Goal: Book appointment/travel/reservation

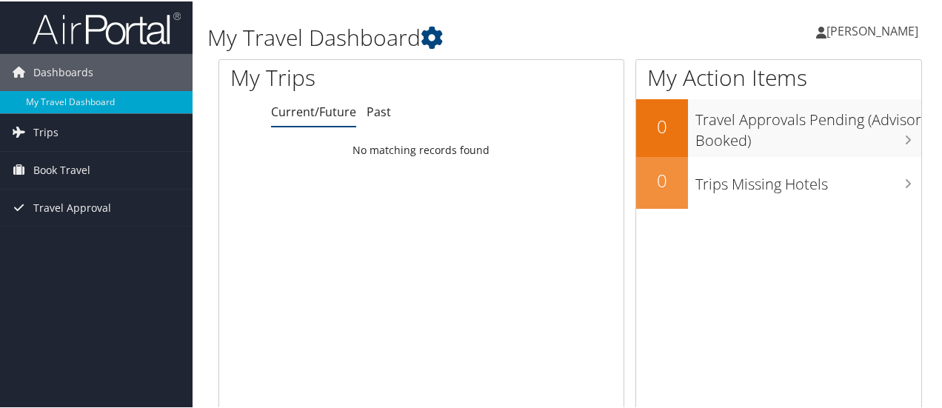
click at [844, 21] on span "[PERSON_NAME]" at bounding box center [873, 29] width 92 height 16
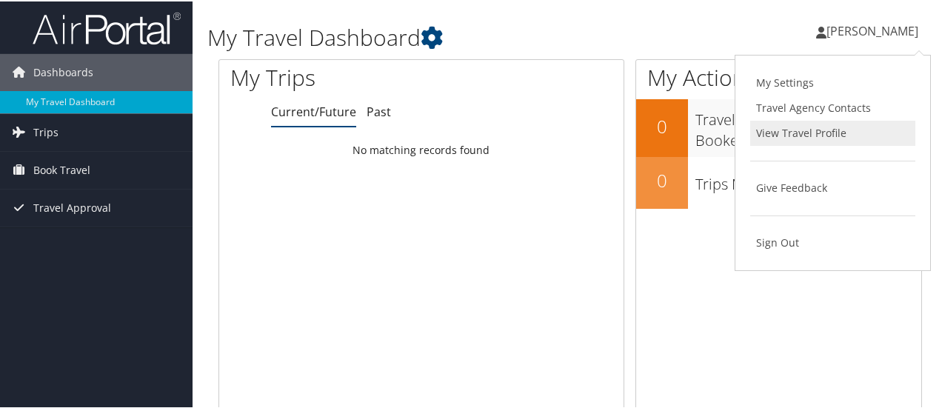
click at [796, 130] on link "View Travel Profile" at bounding box center [832, 131] width 165 height 25
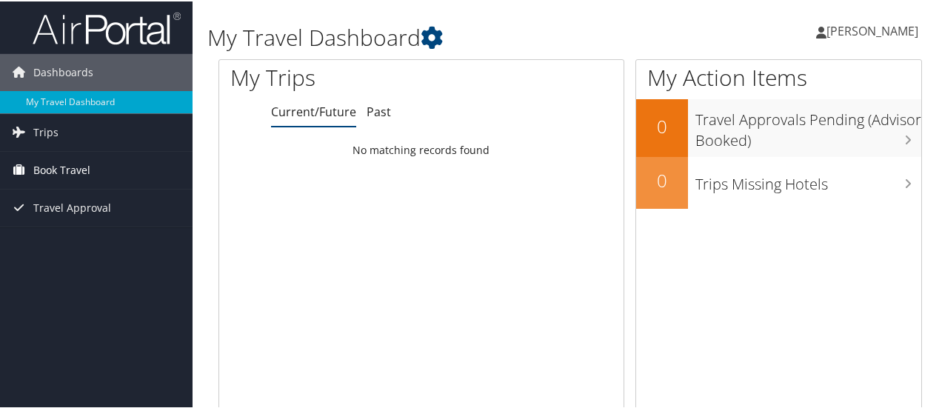
click at [64, 168] on span "Book Travel" at bounding box center [61, 168] width 57 height 37
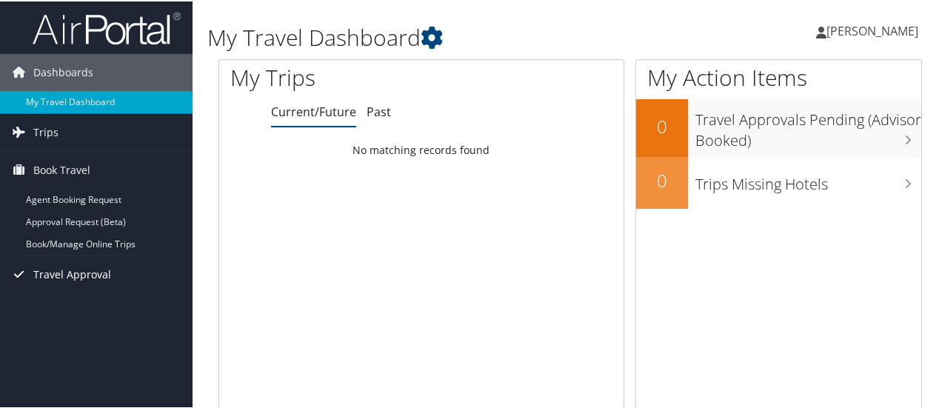
click at [49, 262] on span "Travel Approval" at bounding box center [72, 273] width 78 height 37
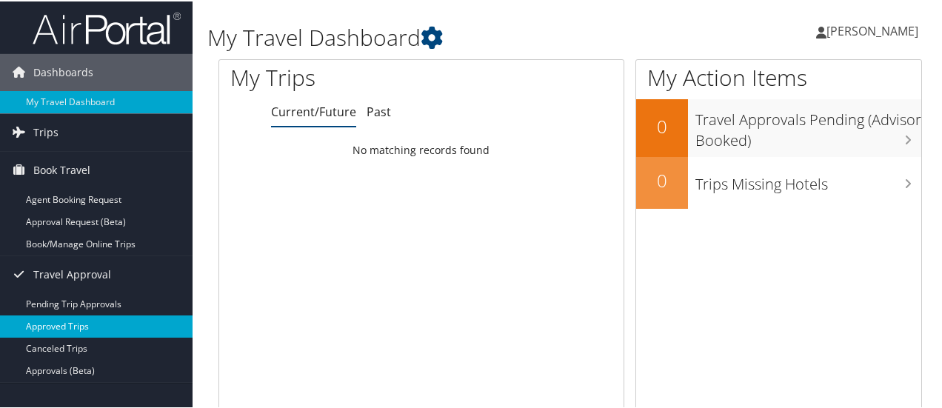
click at [65, 319] on link "Approved Trips" at bounding box center [96, 325] width 193 height 22
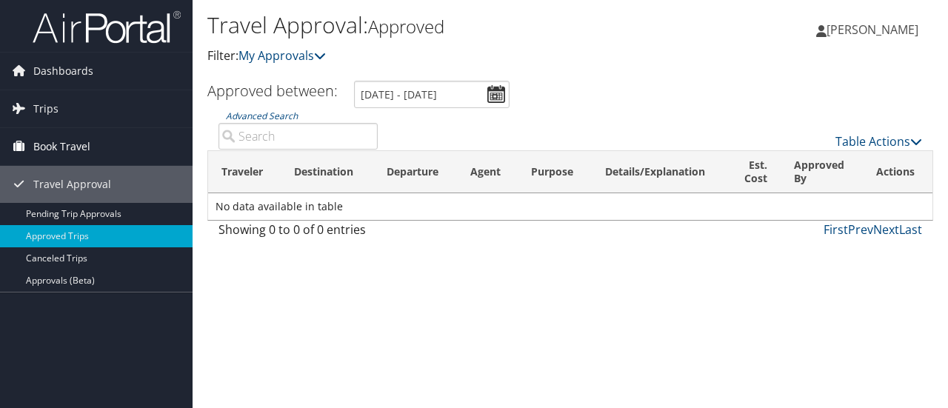
click at [50, 136] on span "Book Travel" at bounding box center [61, 146] width 57 height 37
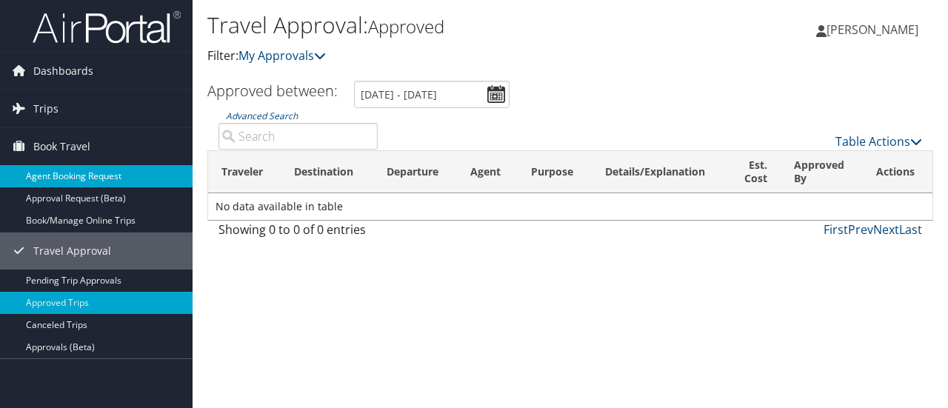
click at [56, 172] on link "Agent Booking Request" at bounding box center [96, 176] width 193 height 22
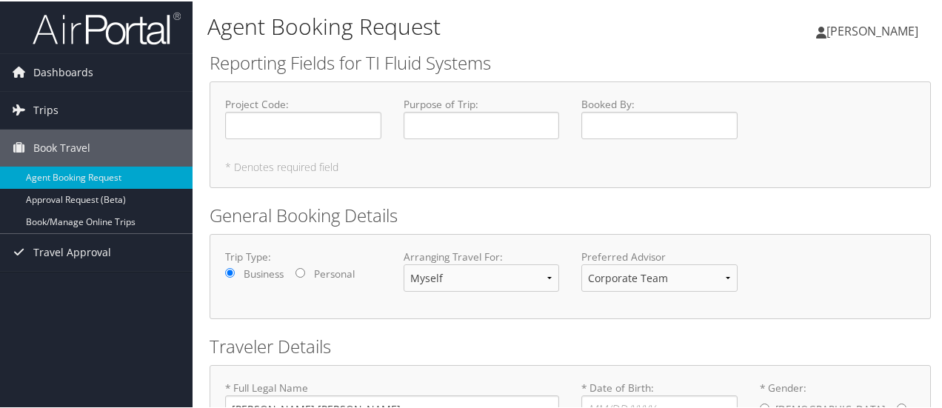
scroll to position [159, 0]
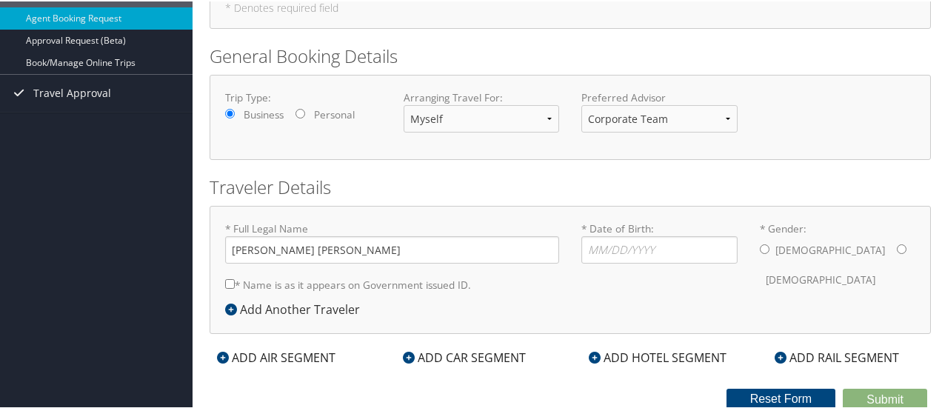
click at [286, 360] on div "ADD AIR SEGMENT" at bounding box center [276, 356] width 133 height 18
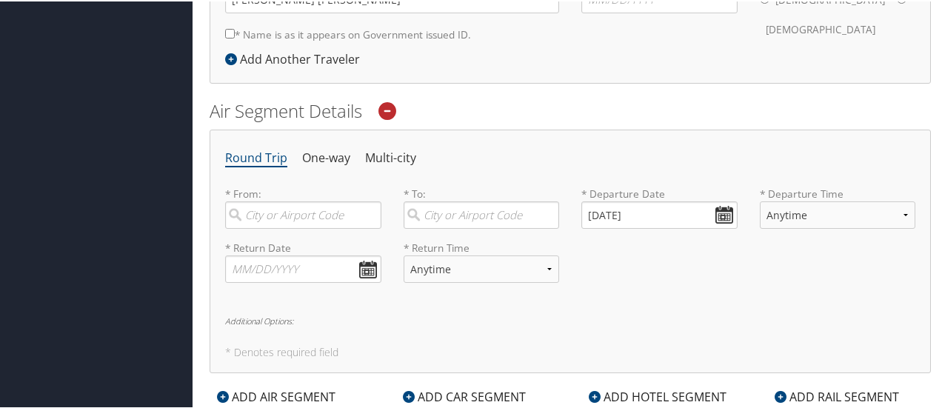
scroll to position [410, 0]
click at [299, 211] on input "search" at bounding box center [303, 212] width 156 height 27
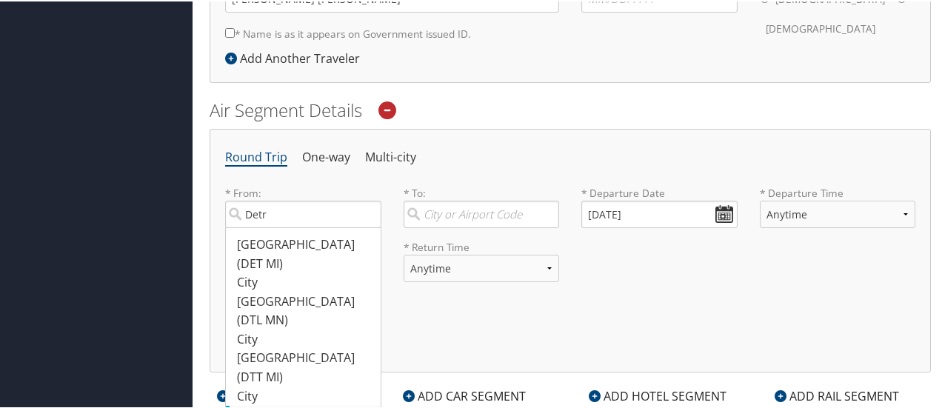
click at [267, 227] on input "Detr" at bounding box center [303, 212] width 156 height 27
type input "Detroit (DTW MI)"
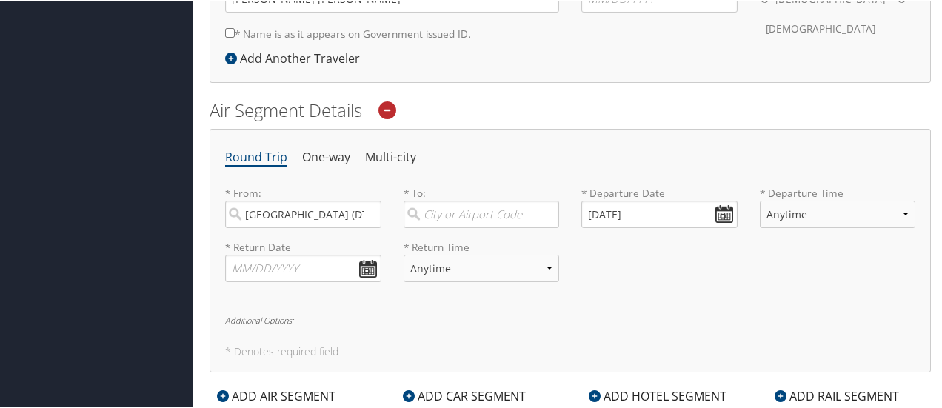
click at [267, 361] on div "Round Trip One-way Multi-city * From: Detroit (DTW MI) Required * To: Required …" at bounding box center [571, 249] width 722 height 244
click at [402, 325] on div "Round Trip One-way Multi-city * From: Detroit (DTW MI) Required * To: Required …" at bounding box center [571, 249] width 722 height 244
click at [445, 208] on input "search" at bounding box center [482, 212] width 156 height 27
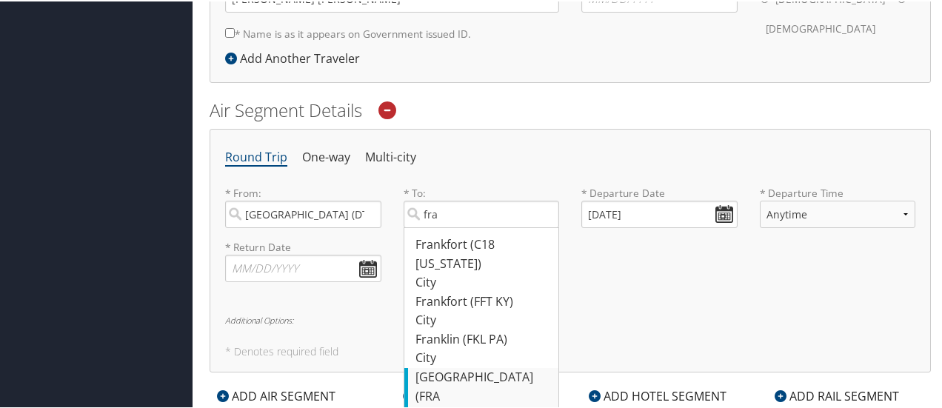
click at [437, 368] on div "Frankfurt (FRA Germany)" at bounding box center [484, 395] width 136 height 57
click at [437, 227] on input "fra" at bounding box center [482, 212] width 156 height 27
type input "Frankfurt (FRA Germany)"
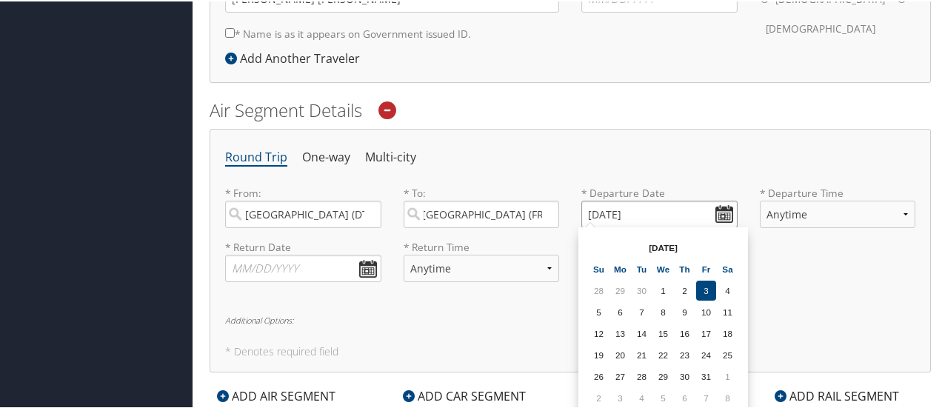
scroll to position [0, 0]
click at [710, 208] on input "10/03/2025" at bounding box center [660, 212] width 156 height 27
click at [722, 310] on td "11" at bounding box center [728, 311] width 20 height 20
type input "10/11/2025"
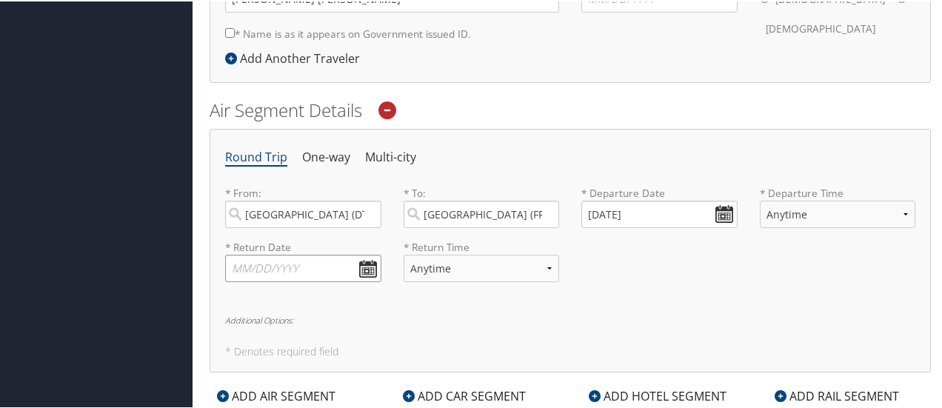
click at [364, 264] on input "text" at bounding box center [303, 266] width 156 height 27
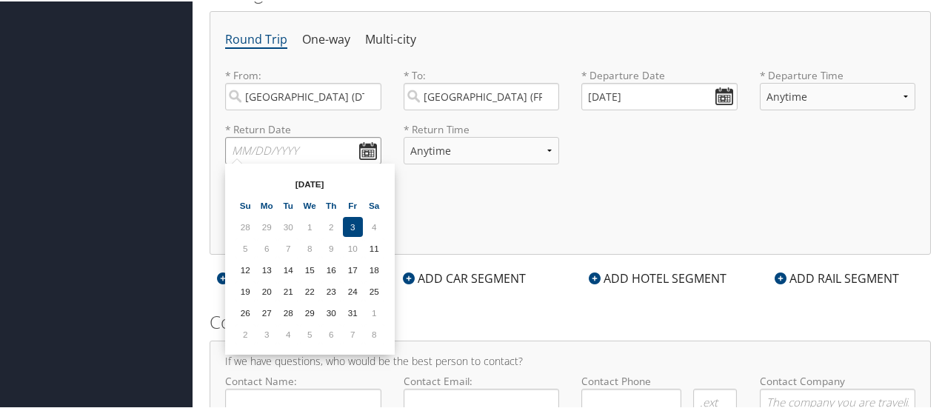
scroll to position [529, 0]
click at [370, 307] on td "1" at bounding box center [374, 311] width 20 height 20
type input "11/01/2025"
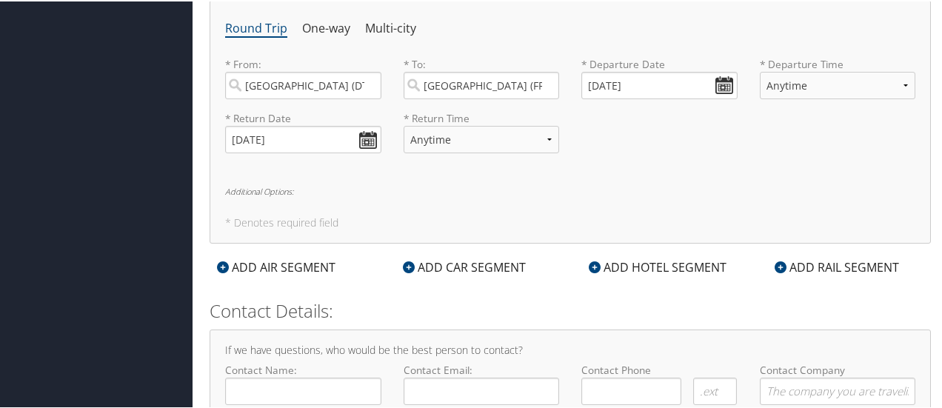
scroll to position [541, 0]
click at [282, 388] on input "Contact Name:" at bounding box center [303, 388] width 156 height 27
type input "[PERSON_NAME]"
type input "ebrown@tifs.com"
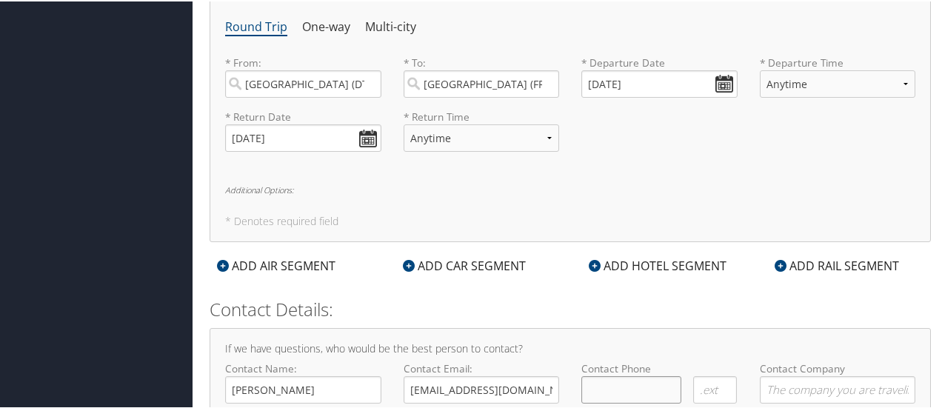
type input "( ) -"
type input "TI Automotive"
click at [459, 297] on h2 "Contact Details:" at bounding box center [571, 308] width 722 height 25
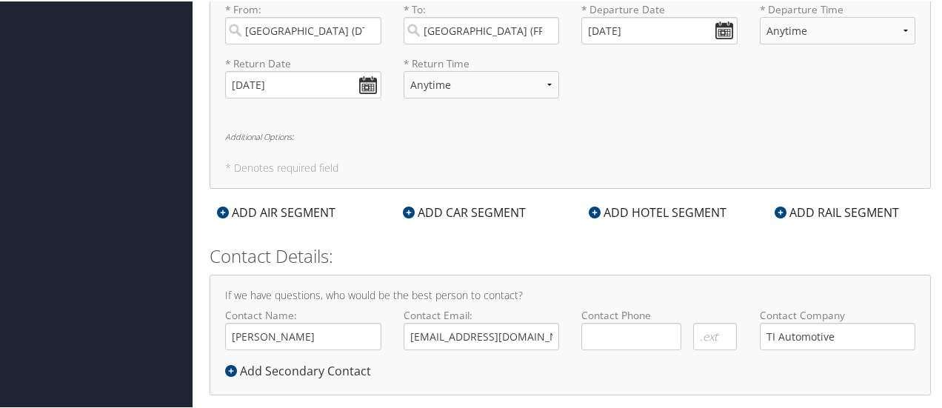
scroll to position [615, 0]
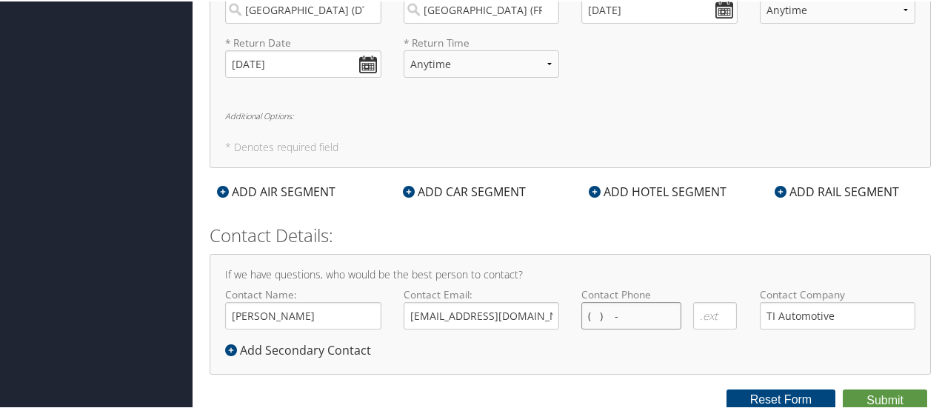
click at [616, 313] on input "( ) -" at bounding box center [632, 314] width 100 height 27
type input "( ) -"
click at [656, 319] on input "( ) -" at bounding box center [632, 314] width 100 height 27
click at [677, 144] on h5 "* Denotes required field" at bounding box center [570, 146] width 690 height 10
click at [618, 316] on input "( ) -" at bounding box center [632, 314] width 100 height 27
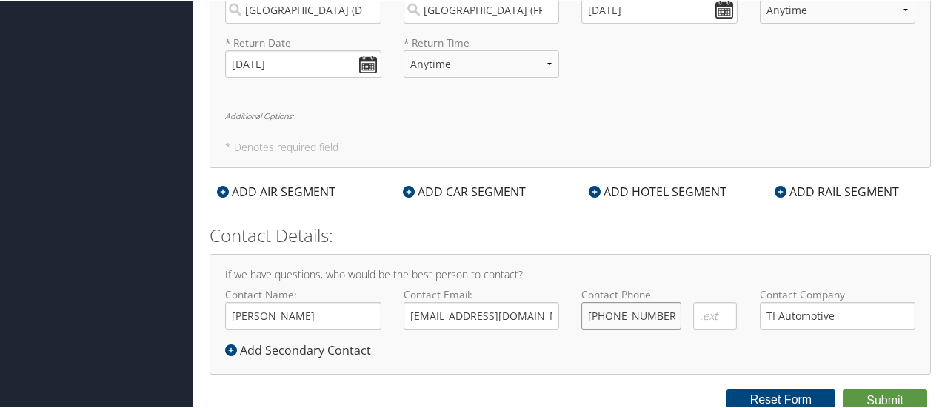
type input "(810) 956-8751"
click at [659, 349] on div "If we have questions, who would be the best person to contact? Contact Name: Et…" at bounding box center [571, 313] width 722 height 121
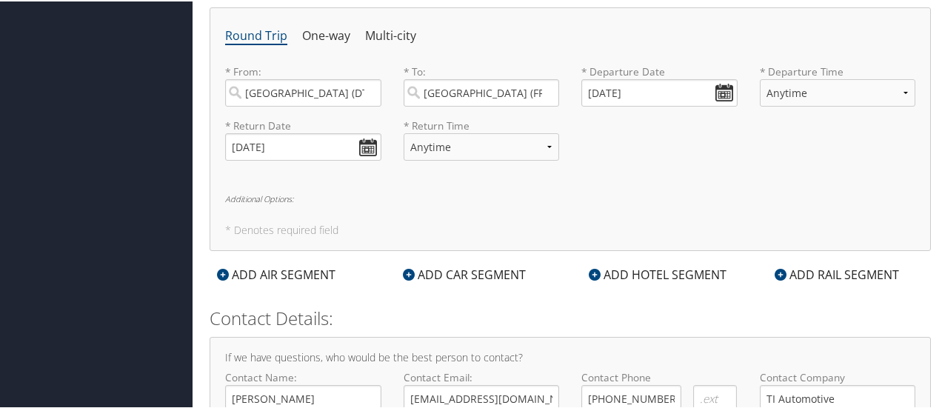
scroll to position [533, 0]
click at [443, 272] on div "ADD CAR SEGMENT" at bounding box center [465, 273] width 138 height 18
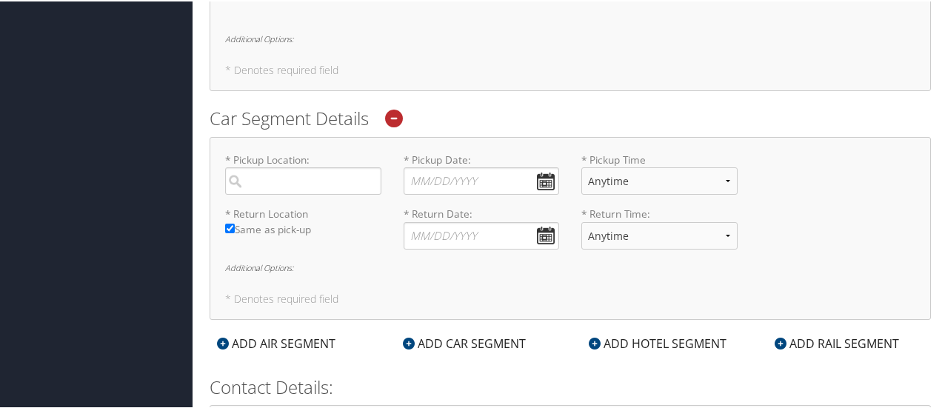
scroll to position [695, 0]
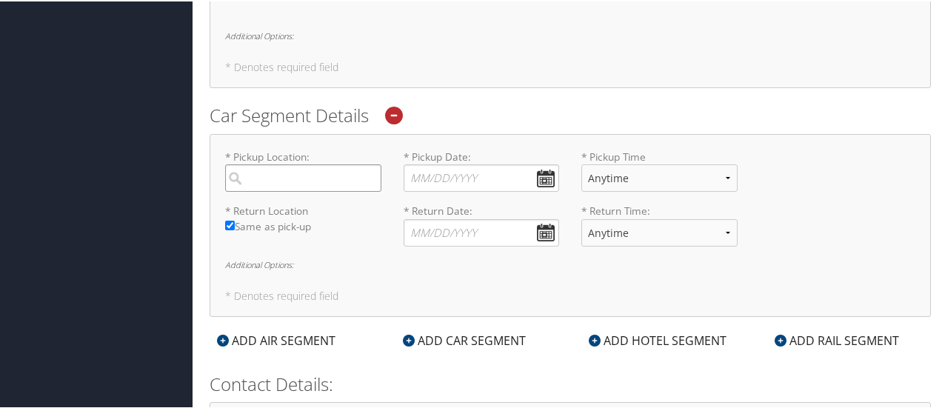
click at [323, 176] on input "search" at bounding box center [303, 176] width 156 height 27
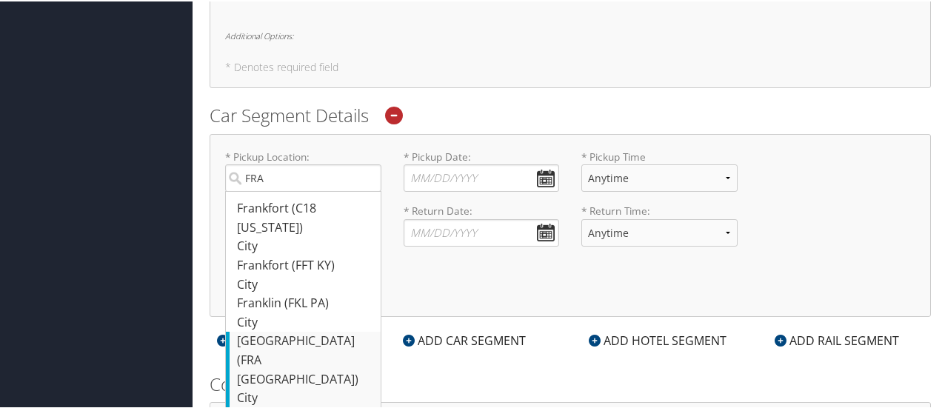
click at [257, 331] on div "Frankfurt (FRA Germany)" at bounding box center [305, 358] width 136 height 57
click at [257, 190] on input "FRA" at bounding box center [303, 176] width 156 height 27
type input "Frankfurt"
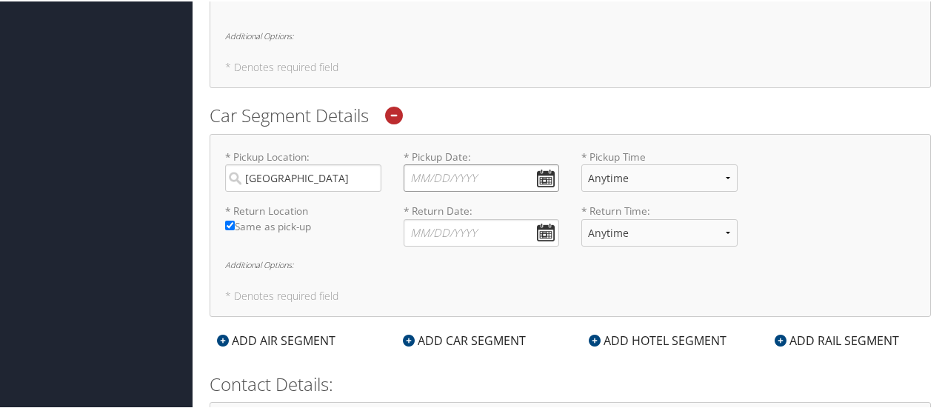
click at [543, 173] on input "* Pickup Date: Dates must be valid" at bounding box center [482, 176] width 156 height 27
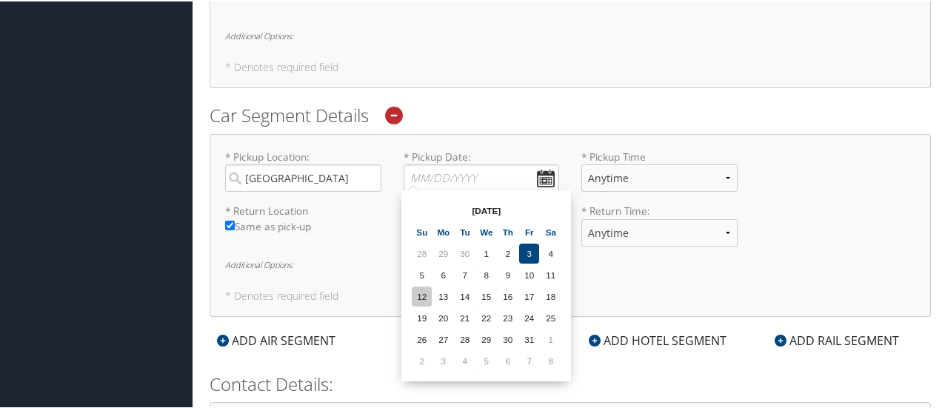
click at [418, 300] on td "12" at bounding box center [422, 295] width 20 height 20
type input "10/12/2025"
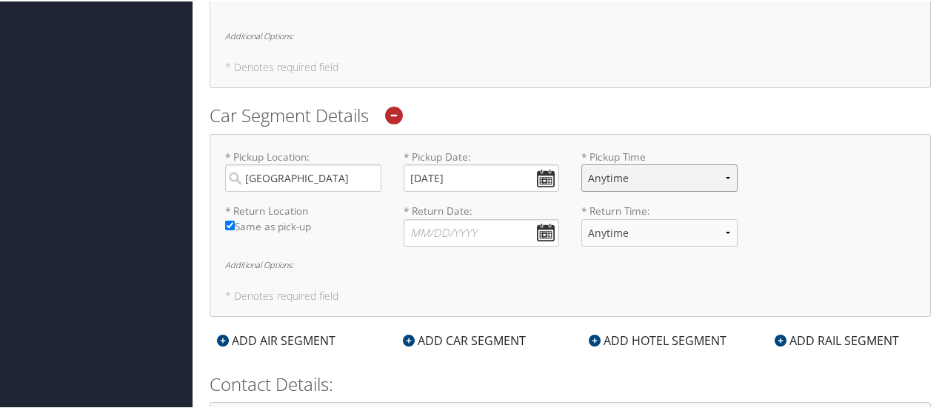
click at [662, 173] on select "Anytime 12:00 AM 1:00 AM 2:00 AM 3:00 AM 4:00 AM 5:00 AM 6:00 AM 7:00 AM 8:00 A…" at bounding box center [660, 176] width 156 height 27
select select "6:00 AM"
click at [582, 163] on select "Anytime 12:00 AM 1:00 AM 2:00 AM 3:00 AM 4:00 AM 5:00 AM 6:00 AM 7:00 AM 8:00 A…" at bounding box center [660, 176] width 156 height 27
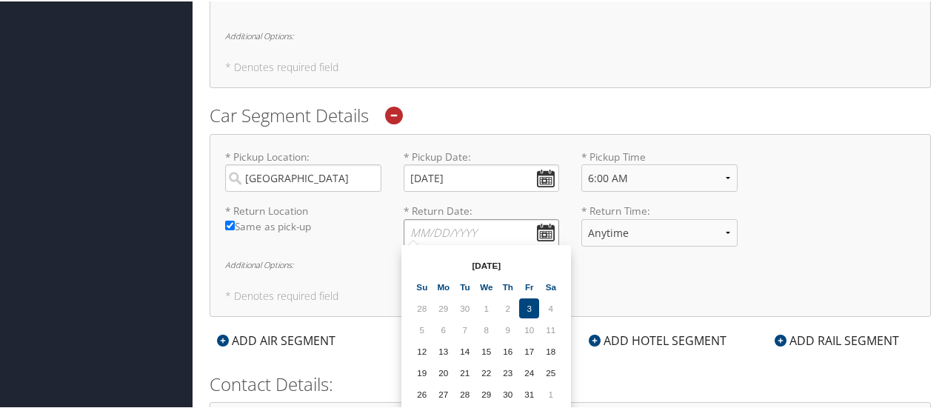
click at [486, 225] on input "* Return Date: Dates must be valid" at bounding box center [482, 231] width 156 height 27
click at [513, 383] on td "30" at bounding box center [508, 393] width 20 height 20
click at [531, 224] on input "10/30/2025" at bounding box center [482, 231] width 156 height 27
click at [552, 396] on td "1" at bounding box center [551, 393] width 20 height 20
type input "11/01/2025"
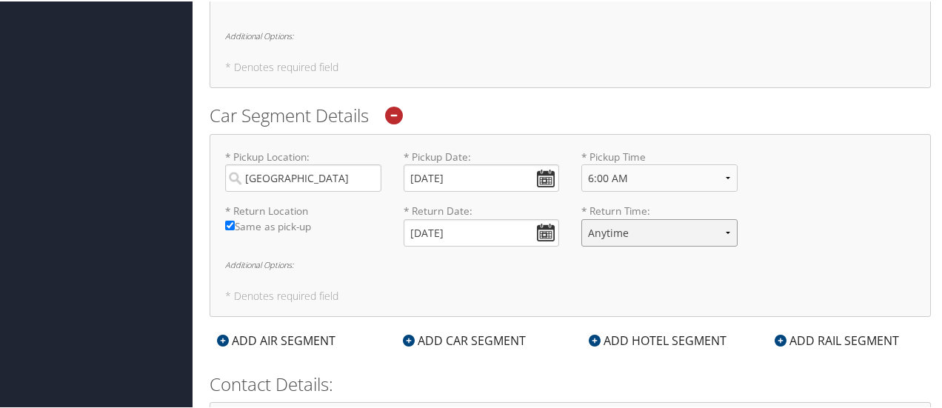
click at [713, 230] on select "Anytime 12:00 AM 1:00 AM 2:00 AM 3:00 AM 4:00 AM 5:00 AM 6:00 AM 7:00 AM 8:00 A…" at bounding box center [660, 231] width 156 height 27
select select "9:00 PM"
click at [582, 218] on select "Anytime 12:00 AM 1:00 AM 2:00 AM 3:00 AM 4:00 AM 5:00 AM 6:00 AM 7:00 AM 8:00 A…" at bounding box center [660, 231] width 156 height 27
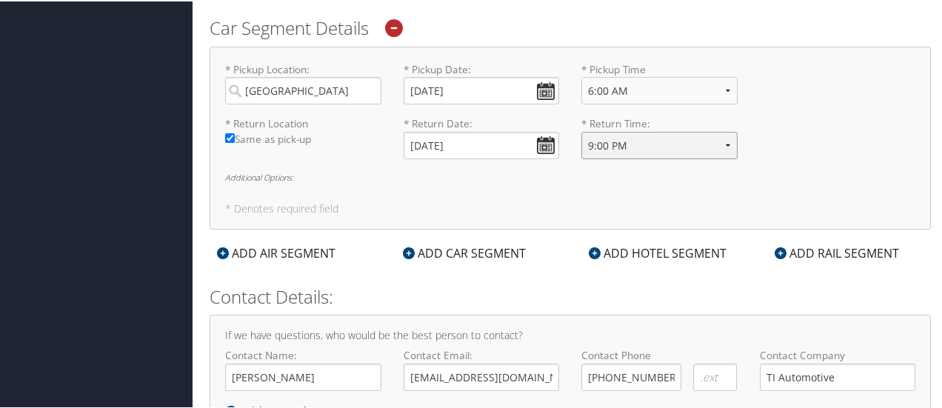
scroll to position [783, 0]
click at [625, 242] on div "ADD HOTEL SEGMENT" at bounding box center [658, 251] width 153 height 18
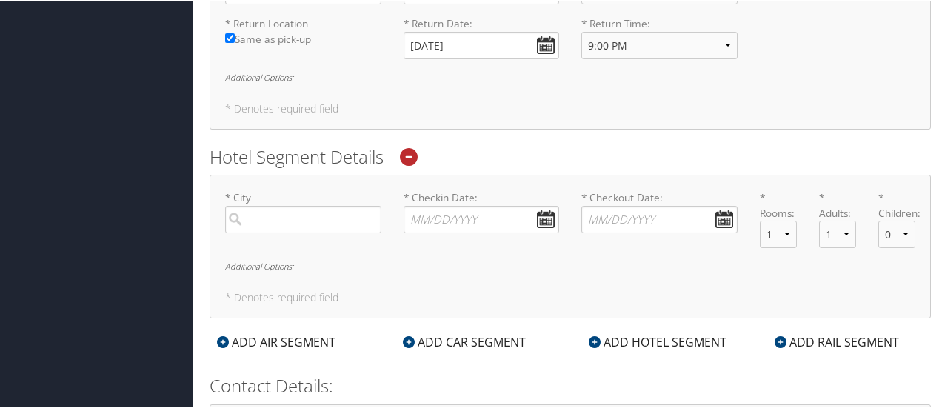
scroll to position [891, 0]
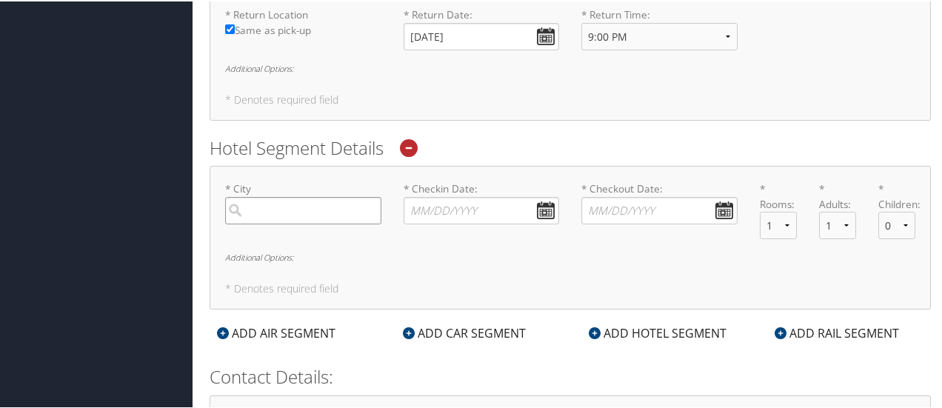
click at [331, 207] on input "search" at bounding box center [303, 209] width 156 height 27
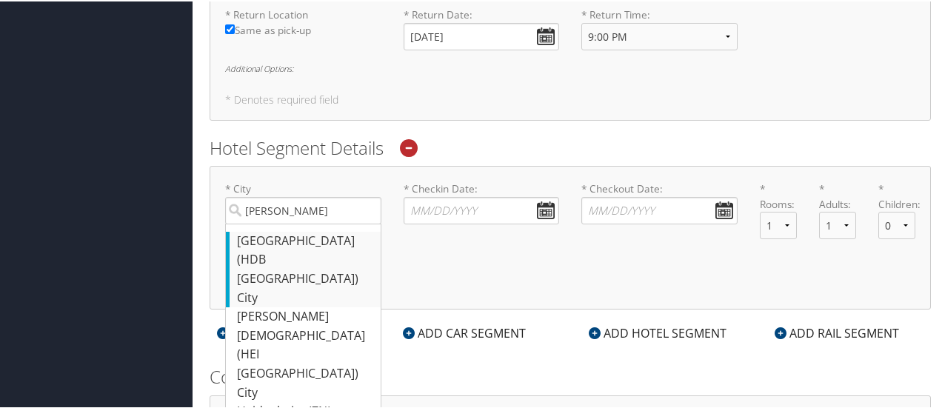
click at [286, 244] on div "Heidelberg (HDB Germany)" at bounding box center [305, 258] width 136 height 57
click at [286, 223] on input "Heid" at bounding box center [303, 209] width 156 height 27
type input "Heidelberg"
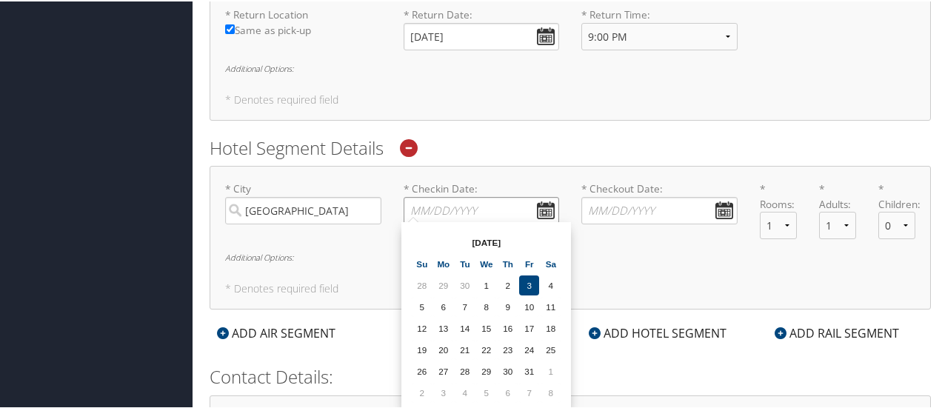
click at [544, 203] on input "* Checkin Date: Dates must be valid" at bounding box center [482, 209] width 156 height 27
click at [424, 328] on td "12" at bounding box center [422, 327] width 20 height 20
type input "10/12/2025"
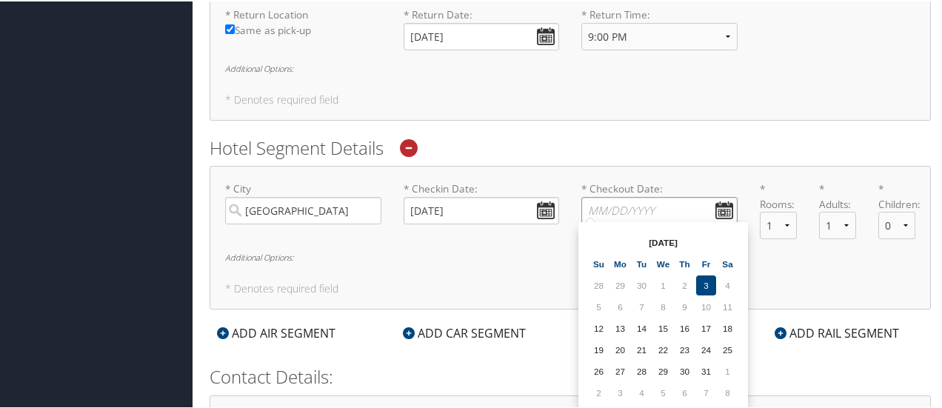
click at [716, 209] on input "* Checkout Date: Dates must be valid" at bounding box center [660, 209] width 156 height 27
click at [727, 367] on td "1" at bounding box center [728, 370] width 20 height 20
type input "11/01/2025"
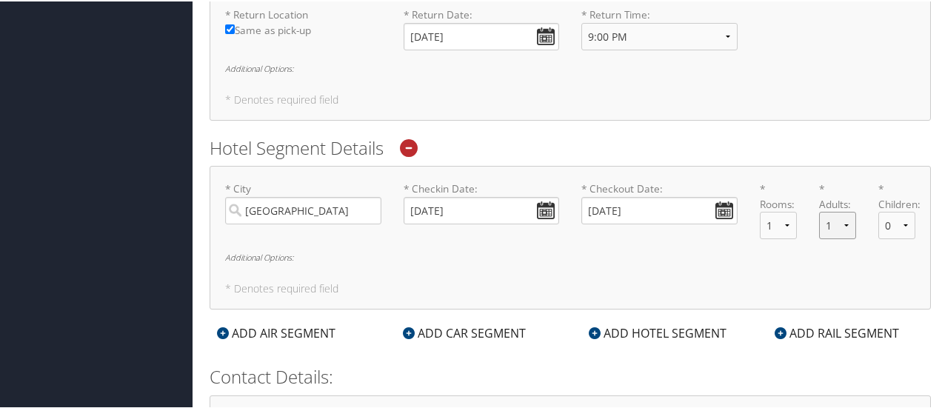
click at [842, 226] on select "1 2 3 4 5" at bounding box center [837, 223] width 37 height 27
select select "2"
click at [819, 210] on select "1 2 3 4 5" at bounding box center [837, 223] width 37 height 27
click at [897, 220] on select "0 1 2 3 4 5" at bounding box center [897, 223] width 37 height 27
select select "1"
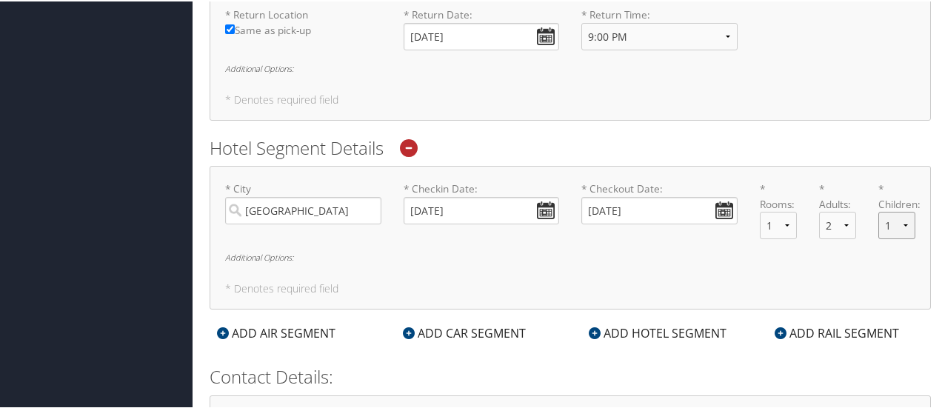
click at [879, 210] on select "0 1 2 3 4 5" at bounding box center [897, 223] width 37 height 27
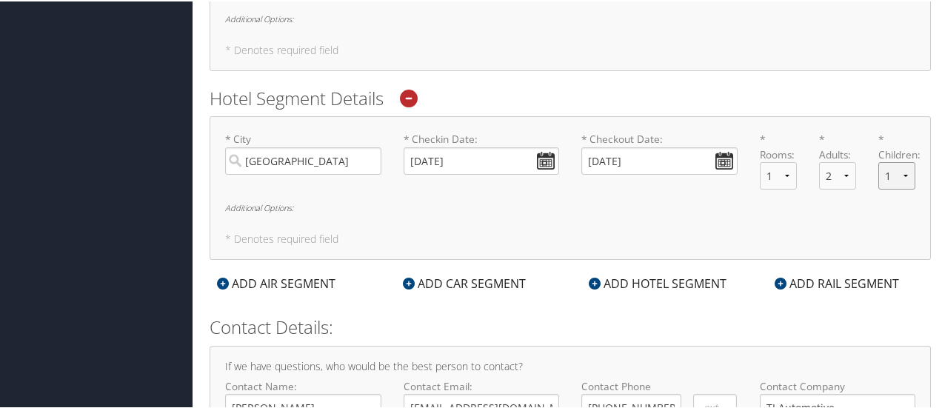
scroll to position [1031, 0]
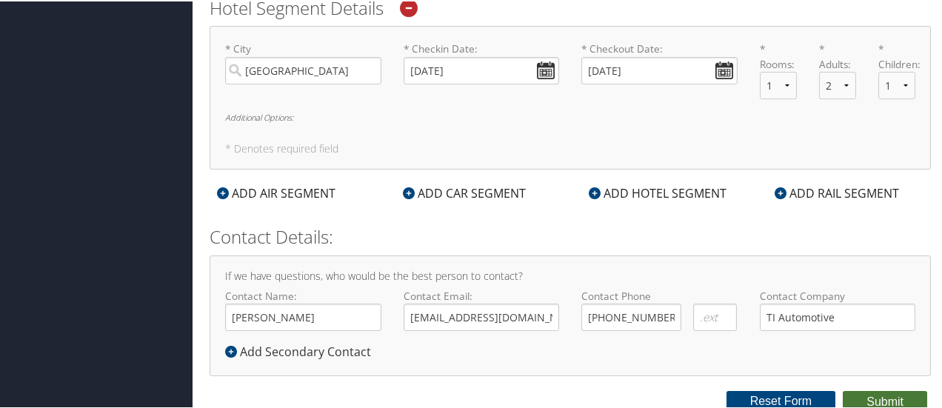
click at [866, 395] on button "Submit" at bounding box center [885, 401] width 84 height 22
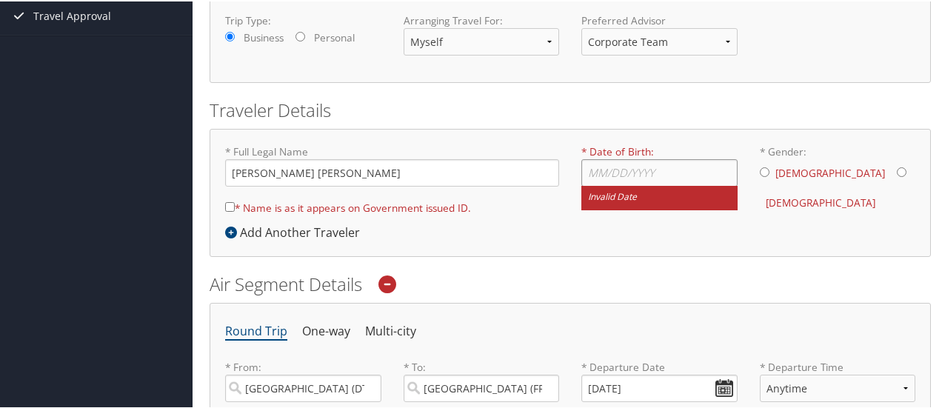
click at [594, 158] on input "* Date of Birth: Invalid Date" at bounding box center [660, 171] width 156 height 27
type input "02/06/1998"
click at [761, 170] on input "* Gender: Male Female" at bounding box center [765, 171] width 10 height 10
radio input "true"
click at [741, 213] on div "* Date of Birth: 02/06/1998 Invalid Date" at bounding box center [659, 182] width 179 height 78
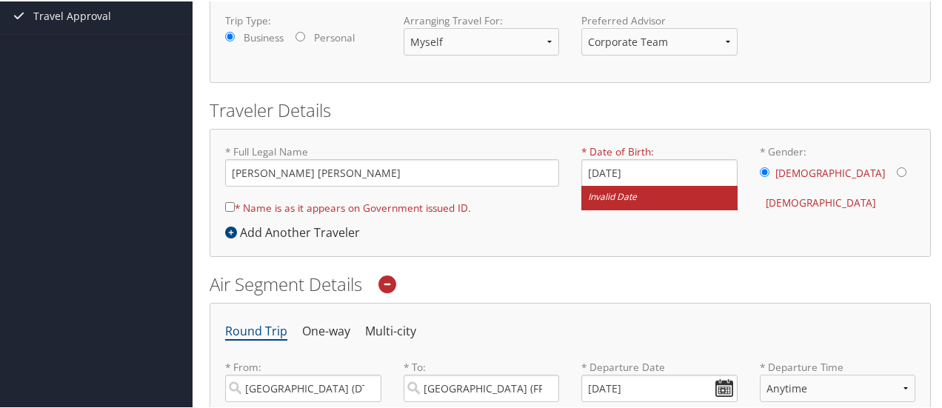
click at [227, 203] on input "* Name is as it appears on Government issued ID." at bounding box center [230, 206] width 10 height 10
checkbox input "true"
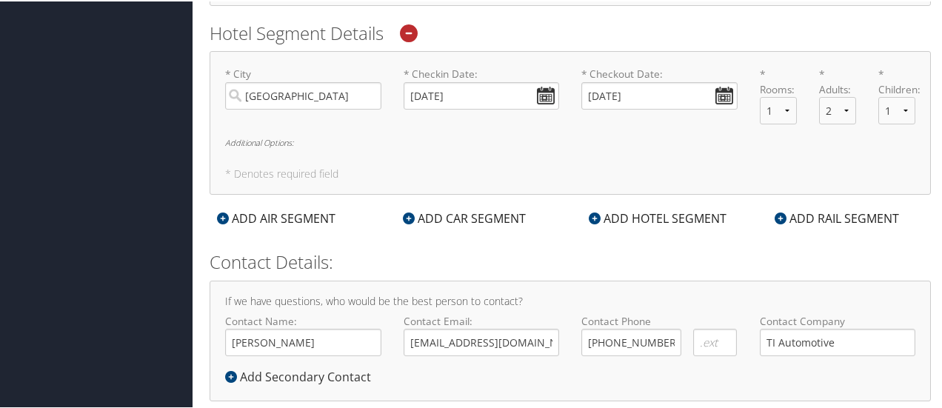
scroll to position [1031, 0]
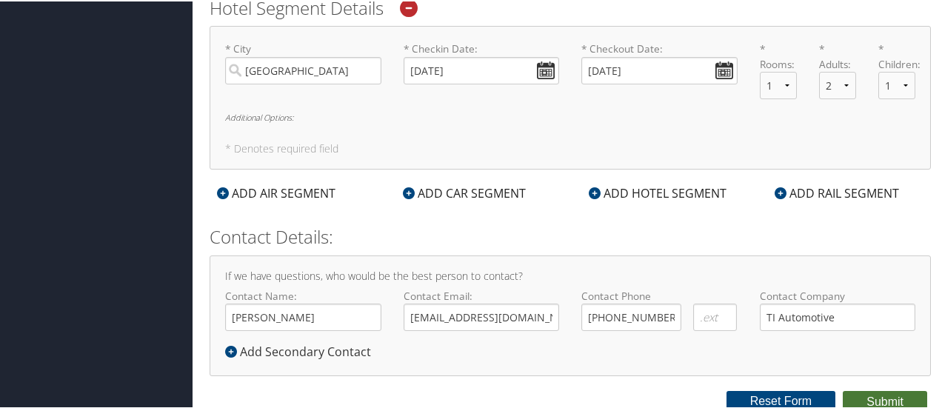
click at [860, 393] on button "Submit" at bounding box center [885, 401] width 84 height 22
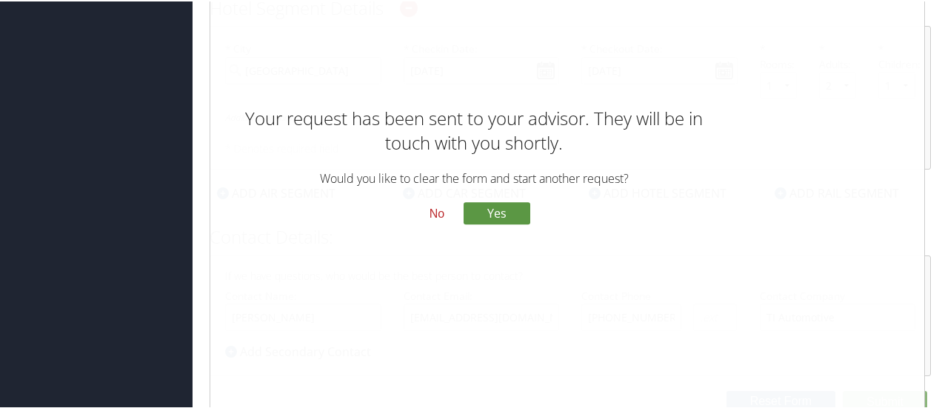
click at [433, 213] on button "No" at bounding box center [437, 213] width 39 height 25
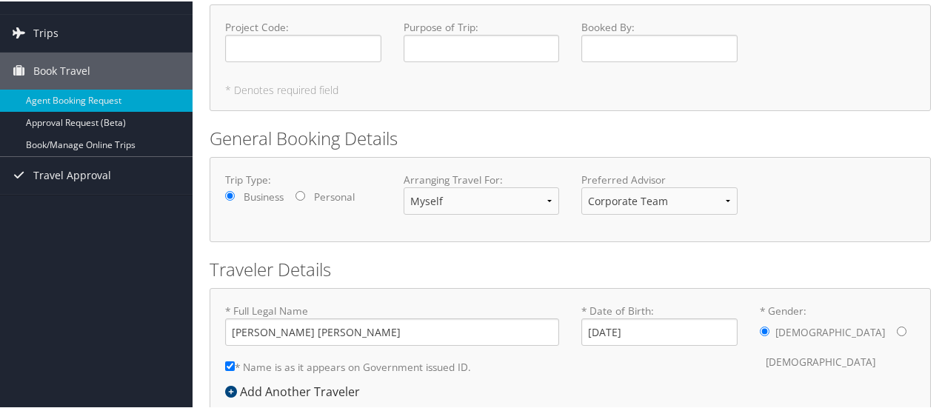
scroll to position [0, 0]
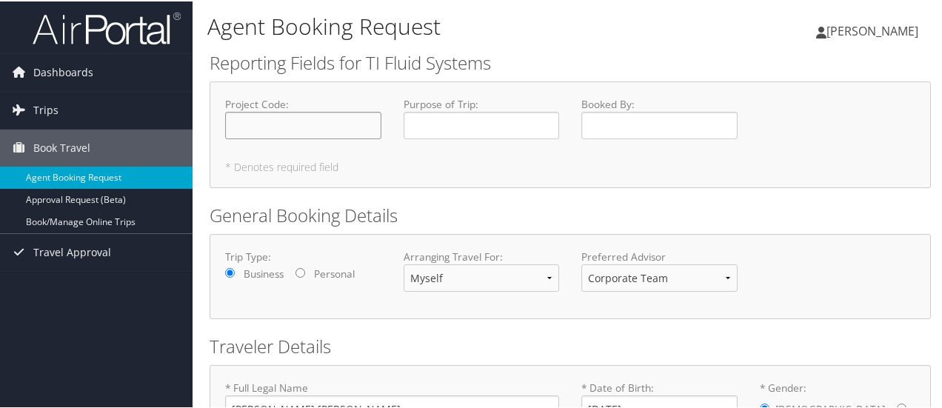
click at [282, 131] on input "Project Code : Required" at bounding box center [303, 123] width 156 height 27
click at [472, 119] on input "Purpose of Trip : Required" at bounding box center [482, 123] width 156 height 27
click at [640, 127] on input "Booked By : Required" at bounding box center [660, 123] width 156 height 27
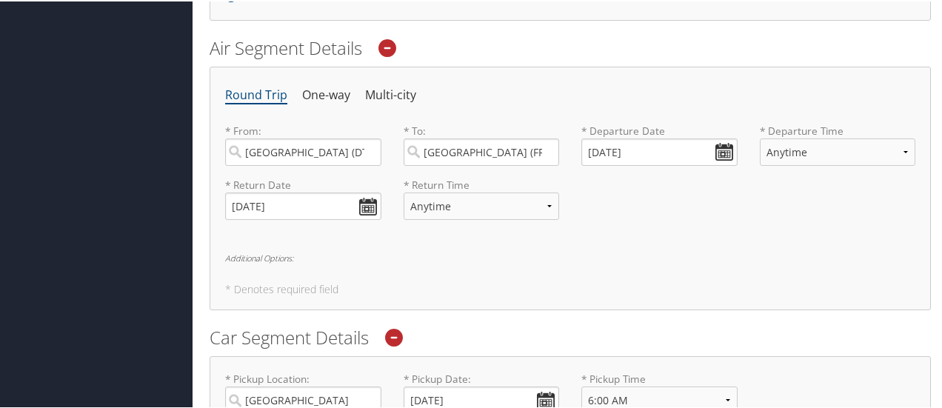
scroll to position [470, 0]
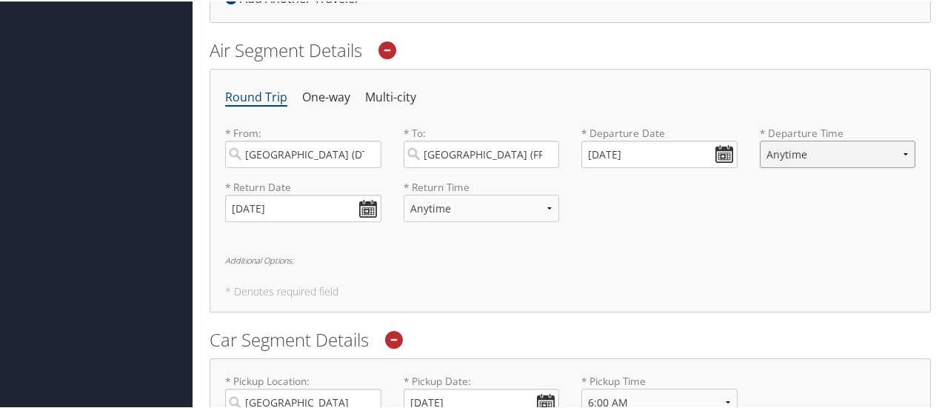
click at [850, 153] on select "Anytime Early Morning (5AM-7AM) Morning (7AM-12PM) Afternoon (12PM-5PM) Evening…" at bounding box center [838, 152] width 156 height 27
select select "12PM-5PM"
click at [760, 139] on select "Anytime Early Morning (5AM-7AM) Morning (7AM-12PM) Afternoon (12PM-5PM) Evening…" at bounding box center [838, 152] width 156 height 27
click at [533, 213] on select "Anytime Early Morning (5AM-7AM) Morning (7AM-12PM) Afternoon (12PM-5PM) Evening…" at bounding box center [482, 206] width 156 height 27
click at [404, 193] on select "Anytime Early Morning (5AM-7AM) Morning (7AM-12PM) Afternoon (12PM-5PM) Evening…" at bounding box center [482, 206] width 156 height 27
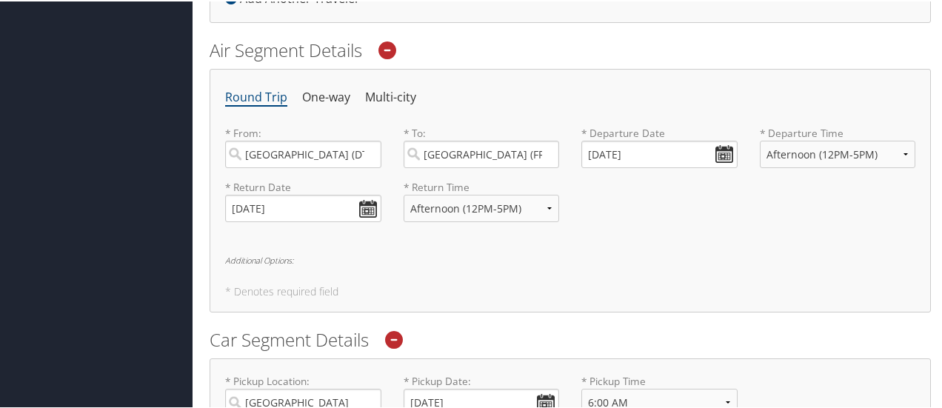
click at [628, 237] on div "Round Trip One-way Multi-city * From: Detroit (DTW MI) Required * To: Frankfurt…" at bounding box center [571, 189] width 722 height 244
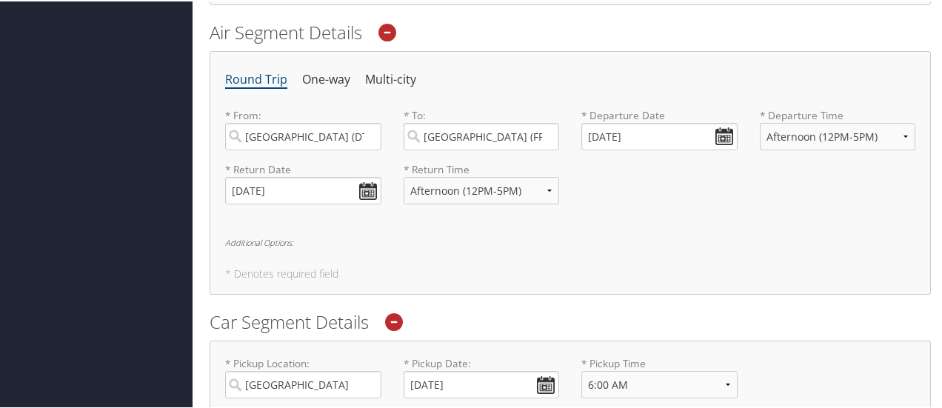
scroll to position [486, 0]
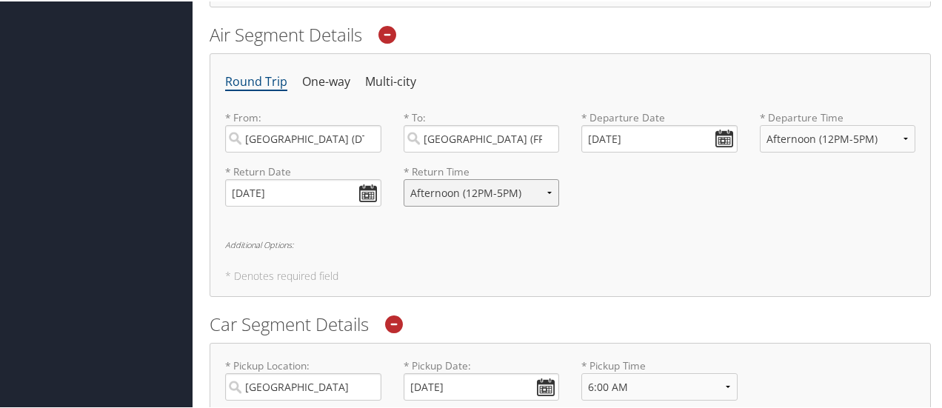
click at [544, 187] on select "Anytime Early Morning (5AM-7AM) Morning (7AM-12PM) Afternoon (12PM-5PM) Evening…" at bounding box center [482, 191] width 156 height 27
select select "Anytime"
click at [404, 178] on select "Anytime Early Morning (5AM-7AM) Morning (7AM-12PM) Afternoon (12PM-5PM) Evening…" at bounding box center [482, 191] width 156 height 27
click at [637, 259] on div "Round Trip One-way Multi-city * From: Detroit (DTW MI) Required * To: Frankfurt…" at bounding box center [571, 174] width 722 height 244
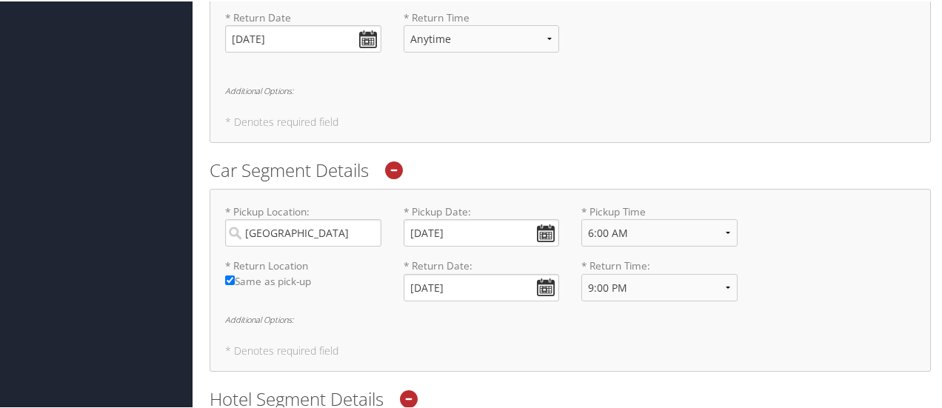
scroll to position [689, 0]
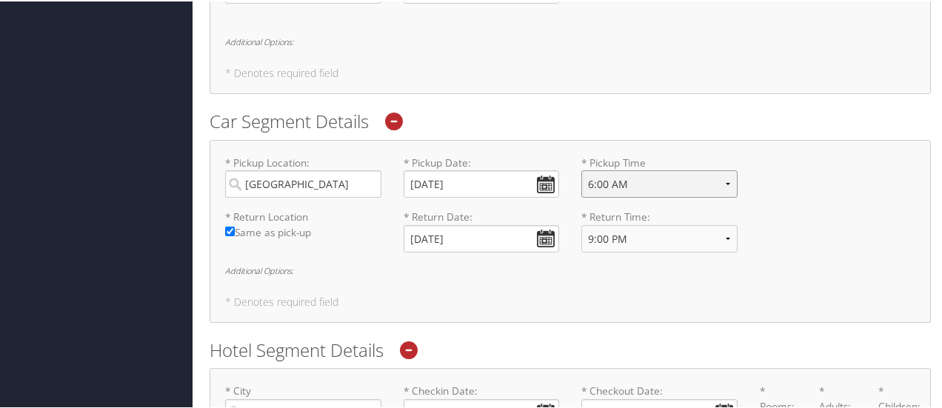
click at [675, 181] on select "Anytime 12:00 AM 1:00 AM 2:00 AM 3:00 AM 4:00 AM 5:00 AM 6:00 AM 7:00 AM 8:00 A…" at bounding box center [660, 182] width 156 height 27
click at [790, 159] on div "* Pickup Location: Frankfurt Required * Pickup Date: 10/12/2025 Dates must be v…" at bounding box center [570, 181] width 713 height 54
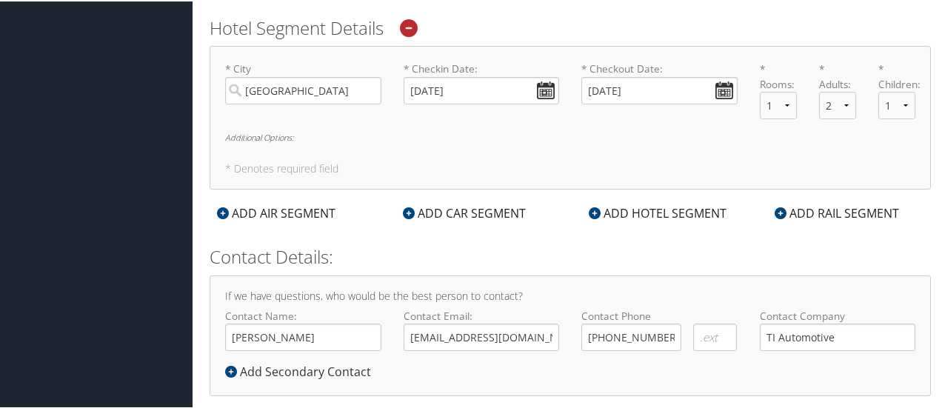
scroll to position [1031, 0]
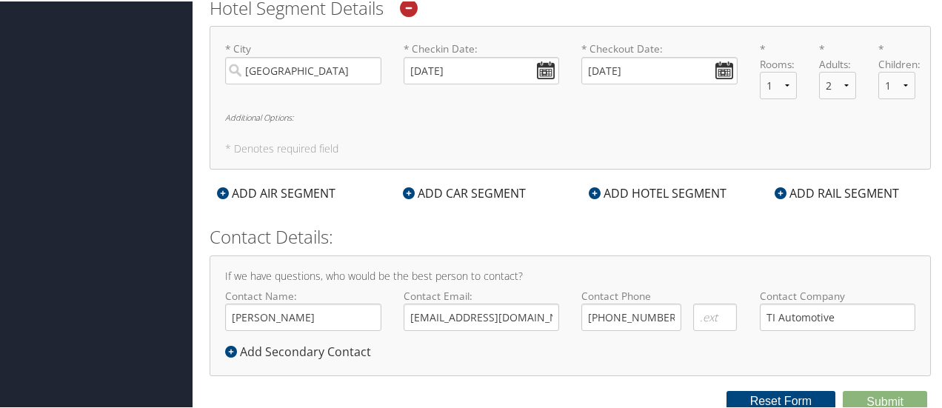
click at [696, 254] on div "If we have questions, who would be the best person to contact? Contact Name: Et…" at bounding box center [571, 314] width 722 height 121
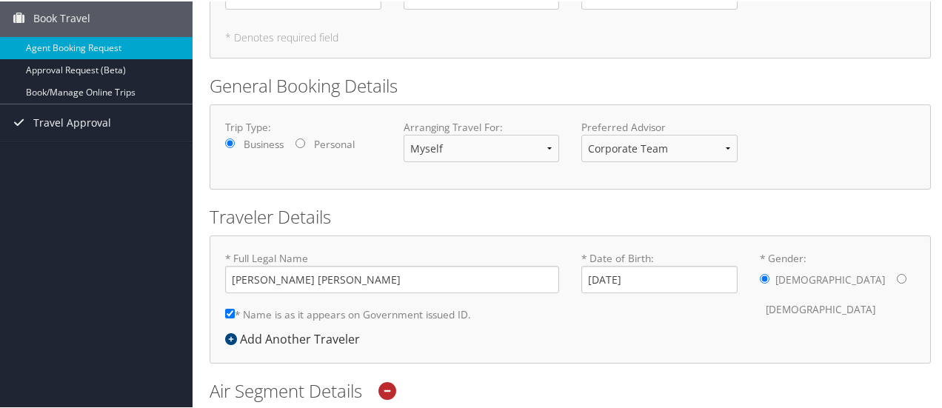
scroll to position [128, 0]
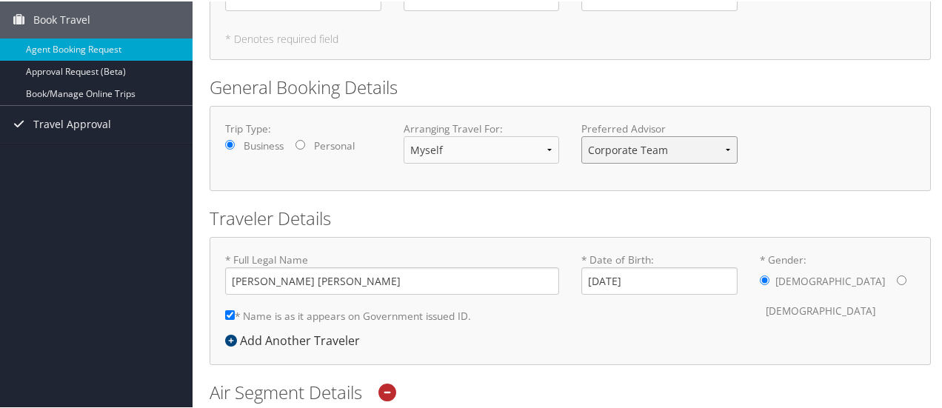
click at [701, 144] on select "Corporate Team MotorCity Agent" at bounding box center [660, 148] width 156 height 27
click at [773, 170] on div "Trip Type: Business Personal Arranging Travel For: Myself Another Traveler Gues…" at bounding box center [570, 147] width 713 height 54
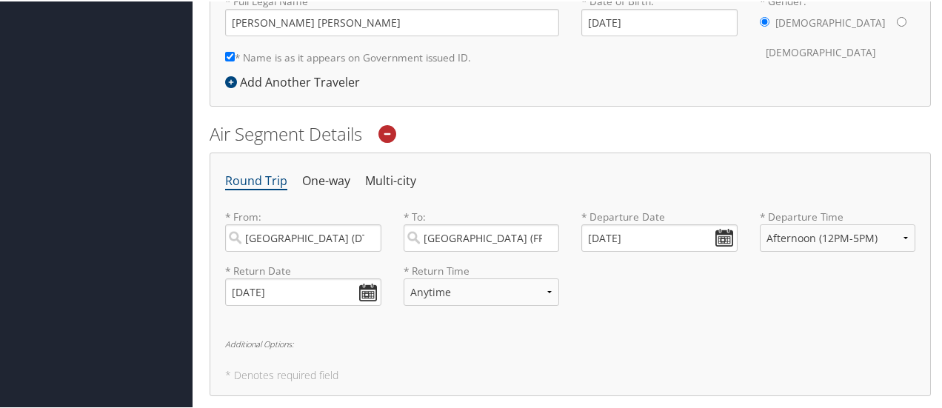
scroll to position [0, 0]
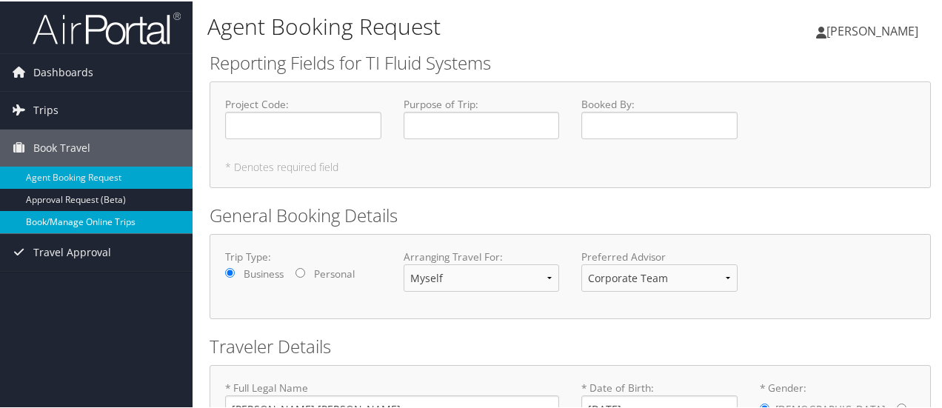
click at [96, 213] on link "Book/Manage Online Trips" at bounding box center [96, 221] width 193 height 22
